Goal: Information Seeking & Learning: Learn about a topic

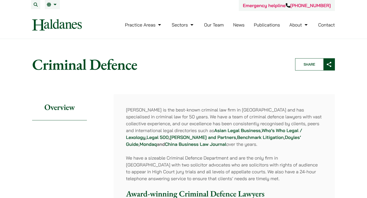
scroll to position [14, 0]
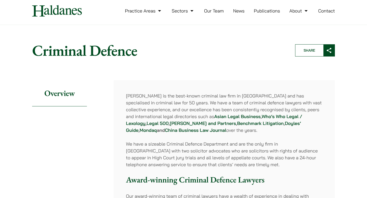
drag, startPoint x: 136, startPoint y: 92, endPoint x: 144, endPoint y: 126, distance: 35.0
click at [144, 126] on p "Haldanes is the best-known criminal law firm in Hong Kong and has specialised i…" at bounding box center [224, 113] width 197 height 41
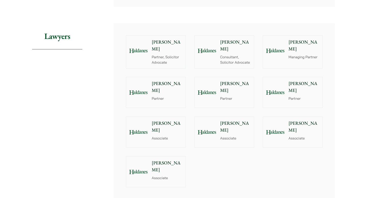
scroll to position [554, 0]
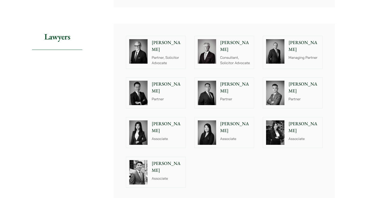
click at [220, 136] on p "Associate" at bounding box center [235, 138] width 31 height 5
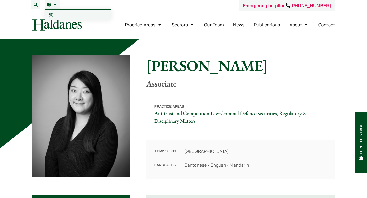
click at [54, 14] on link "繁" at bounding box center [78, 15] width 66 height 10
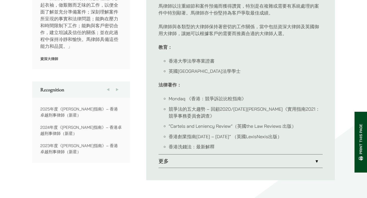
scroll to position [332, 0]
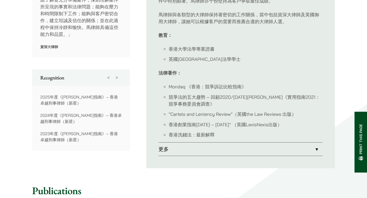
click at [179, 143] on link "更多" at bounding box center [241, 149] width 164 height 13
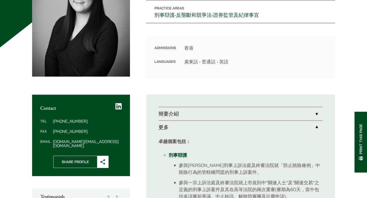
scroll to position [105, 0]
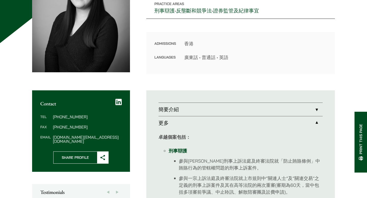
click at [170, 108] on link "簡要介紹" at bounding box center [241, 109] width 164 height 13
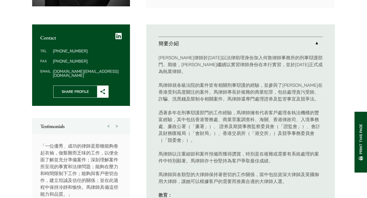
scroll to position [182, 0]
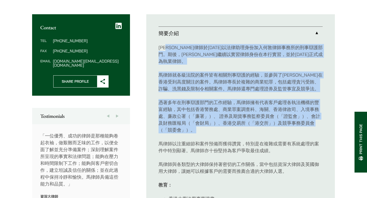
drag, startPoint x: 171, startPoint y: 51, endPoint x: 180, endPoint y: 122, distance: 71.5
click at [180, 122] on div "馬熙筠律師於2012年以法律助理身份加入何敦律師事務所的刑事辯護部門。期後，馬律師繼續以實習律師身份在本行實習，並於2019年正式成為執業律師。 馬律師就各級…" at bounding box center [241, 166] width 164 height 253
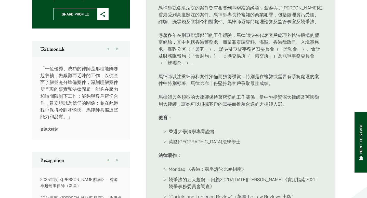
scroll to position [256, 0]
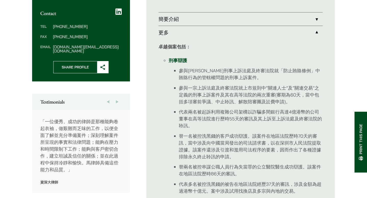
scroll to position [196, 0]
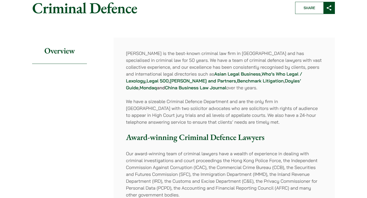
scroll to position [58, 0]
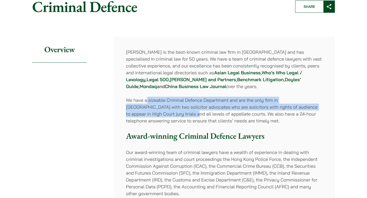
drag, startPoint x: 147, startPoint y: 99, endPoint x: 154, endPoint y: 116, distance: 18.2
click at [154, 116] on p "We have a sizeable Criminal Defence Department and are the only firm in Hong Ko…" at bounding box center [224, 111] width 197 height 28
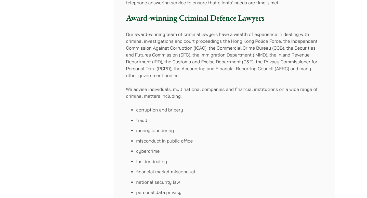
scroll to position [176, 0]
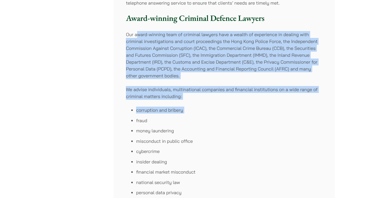
drag, startPoint x: 154, startPoint y: 116, endPoint x: 136, endPoint y: 36, distance: 82.2
click at [136, 36] on div "Haldanes is the best-known criminal law firm in Hong Kong and has specialised i…" at bounding box center [224, 151] width 221 height 467
click at [136, 36] on p "Our award-winning team of criminal lawyers have a wealth of experience in deali…" at bounding box center [224, 55] width 197 height 48
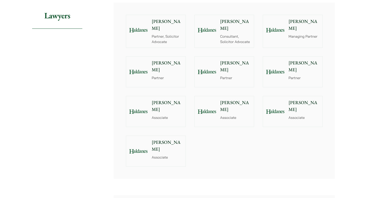
scroll to position [576, 0]
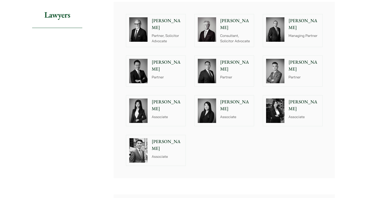
click at [160, 149] on div "Brian Fung Associate" at bounding box center [168, 150] width 35 height 31
click at [274, 99] on img at bounding box center [275, 111] width 18 height 24
click at [152, 115] on p "Associate" at bounding box center [167, 117] width 31 height 5
click at [221, 99] on p "Christina Ma" at bounding box center [235, 106] width 31 height 14
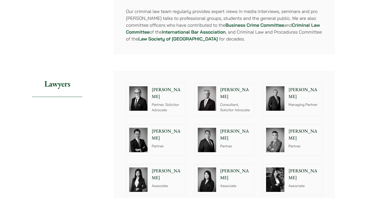
scroll to position [506, 0]
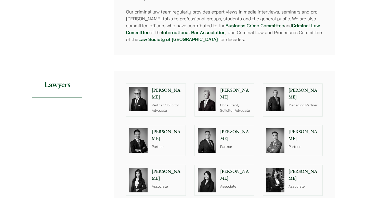
click at [216, 88] on img at bounding box center [207, 99] width 18 height 24
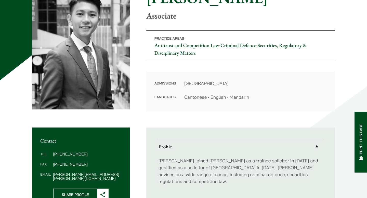
scroll to position [66, 0]
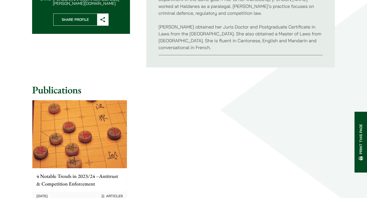
scroll to position [124, 0]
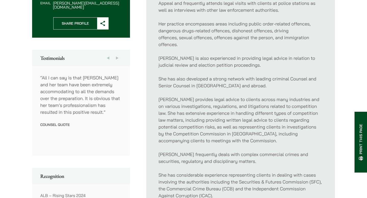
scroll to position [239, 0]
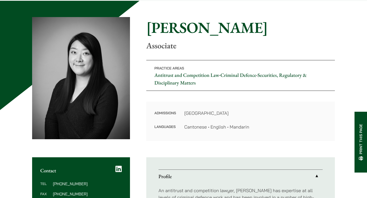
scroll to position [37, 0]
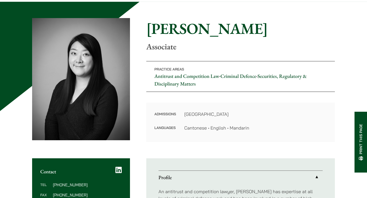
click at [120, 171] on icon at bounding box center [119, 170] width 6 height 7
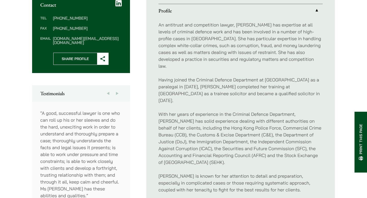
scroll to position [240, 0]
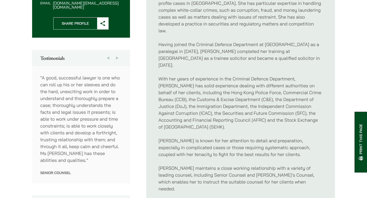
drag, startPoint x: 49, startPoint y: 71, endPoint x: 75, endPoint y: 135, distance: 68.3
click at [75, 135] on p "“A good, successful lawyer is one who can roll up his or her sleeves and do the…" at bounding box center [81, 119] width 82 height 90
drag, startPoint x: 75, startPoint y: 135, endPoint x: 69, endPoint y: 82, distance: 53.4
click at [69, 82] on p "“A good, successful lawyer is one who can roll up his or her sleeves and do the…" at bounding box center [81, 119] width 82 height 90
drag, startPoint x: 69, startPoint y: 82, endPoint x: 75, endPoint y: 123, distance: 42.3
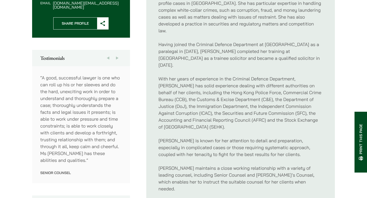
click at [75, 123] on p "“A good, successful lawyer is one who can roll up his or her sleeves and do the…" at bounding box center [81, 119] width 82 height 90
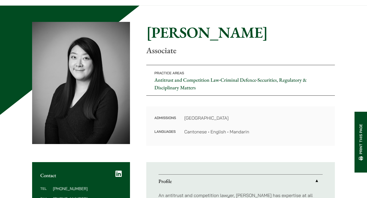
scroll to position [33, 0]
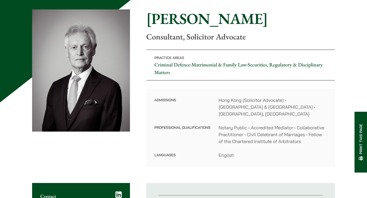
scroll to position [53, 0]
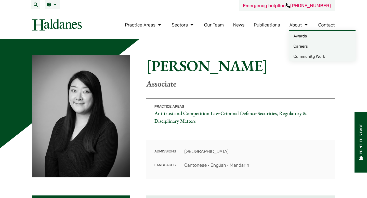
click at [302, 45] on link "Careers" at bounding box center [322, 46] width 66 height 10
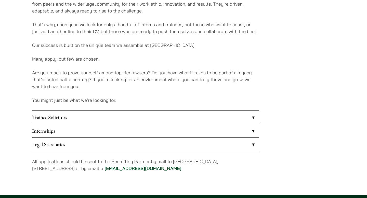
scroll to position [390, 0]
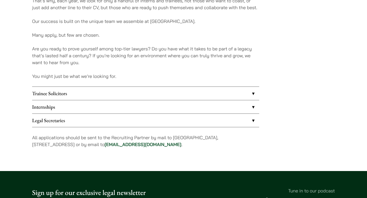
click at [156, 93] on link "Trainee Solicitors" at bounding box center [145, 93] width 227 height 13
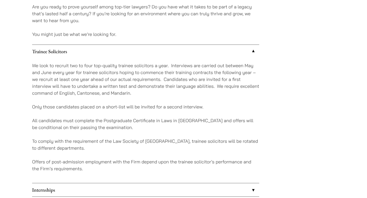
scroll to position [433, 0]
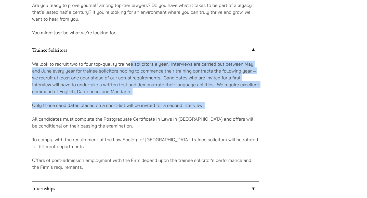
drag, startPoint x: 131, startPoint y: 62, endPoint x: 144, endPoint y: 114, distance: 53.8
click at [144, 114] on div "We look to recruit two to four top-quality trainee solicitors a year. Interview…" at bounding box center [145, 119] width 227 height 125
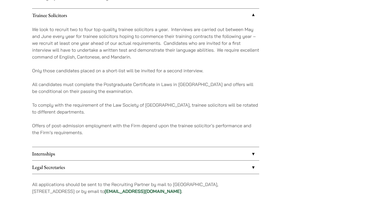
scroll to position [469, 0]
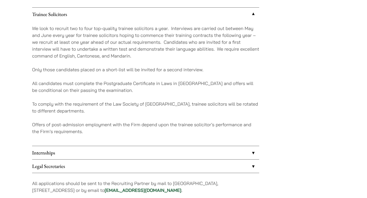
click at [152, 148] on link "Internships" at bounding box center [145, 152] width 227 height 13
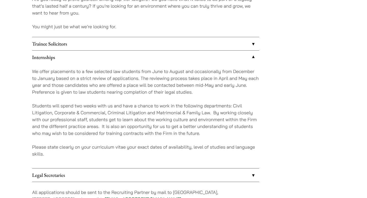
scroll to position [437, 0]
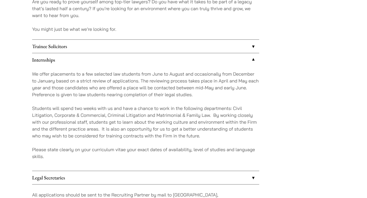
click at [112, 50] on link "Trainee Solicitors" at bounding box center [145, 46] width 227 height 13
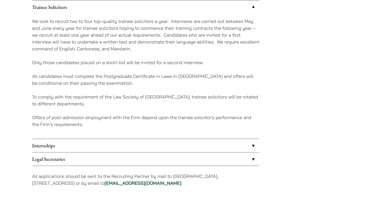
scroll to position [477, 0]
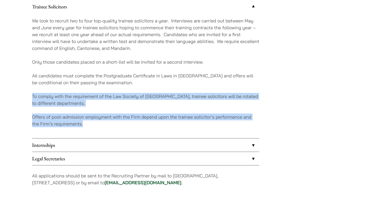
drag, startPoint x: 92, startPoint y: 91, endPoint x: 116, endPoint y: 123, distance: 40.8
click at [116, 123] on div "We look to recruit two to four top-quality trainee solicitors a year. Interview…" at bounding box center [145, 75] width 227 height 125
click at [119, 149] on link "Internships" at bounding box center [145, 145] width 227 height 13
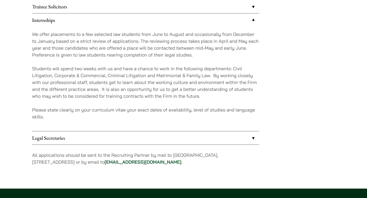
scroll to position [460, 0]
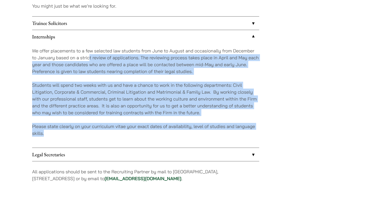
drag, startPoint x: 90, startPoint y: 56, endPoint x: 112, endPoint y: 132, distance: 79.1
click at [112, 132] on div "We offer placements to a few selected law students from June to August and occa…" at bounding box center [145, 95] width 227 height 105
click at [112, 132] on p "Please state clearly on your curriculum vitae your exact dates of availability,…" at bounding box center [145, 130] width 227 height 14
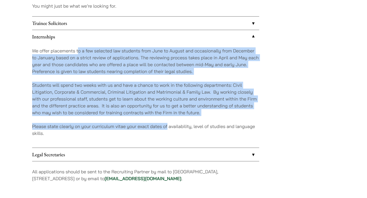
drag, startPoint x: 78, startPoint y: 50, endPoint x: 167, endPoint y: 129, distance: 118.3
click at [167, 130] on div "We offer placements to a few selected law students from June to August and occa…" at bounding box center [145, 95] width 227 height 105
click at [169, 156] on link "Legal Secretaries" at bounding box center [145, 154] width 227 height 13
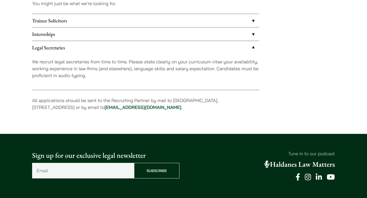
scroll to position [424, 0]
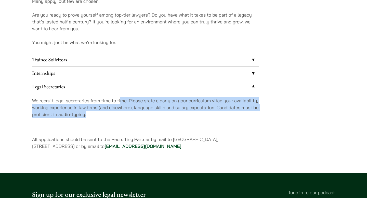
drag, startPoint x: 121, startPoint y: 99, endPoint x: 135, endPoint y: 123, distance: 28.1
click at [135, 123] on div "We recruit legal secretaries from time to time. Please state clearly on your cu…" at bounding box center [145, 111] width 227 height 36
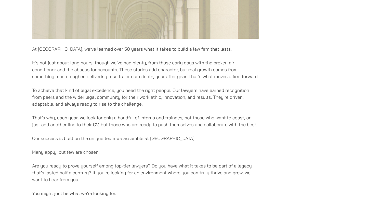
scroll to position [268, 0]
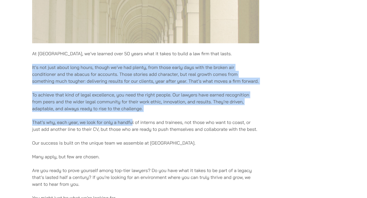
drag, startPoint x: 86, startPoint y: 58, endPoint x: 132, endPoint y: 121, distance: 77.7
click at [132, 121] on div "At Haldanes, we’ve learned over 50 years what it takes to build a law firm that…" at bounding box center [145, 64] width 227 height 497
click at [132, 121] on p "That’s why, each year, we look for only a handful of interns and trainees, not …" at bounding box center [145, 126] width 227 height 14
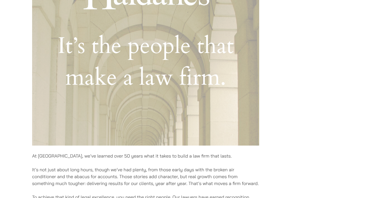
scroll to position [0, 0]
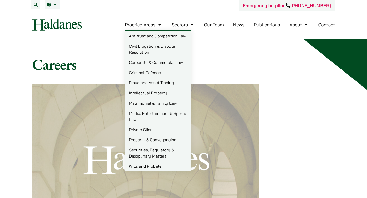
click at [152, 73] on link "Criminal Defence" at bounding box center [158, 73] width 66 height 10
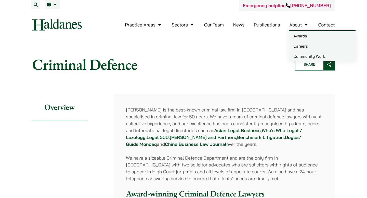
click at [301, 35] on link "Awards" at bounding box center [322, 36] width 66 height 10
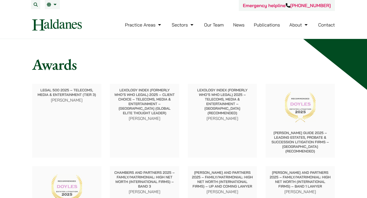
scroll to position [5, 0]
